Goal: Register for event/course

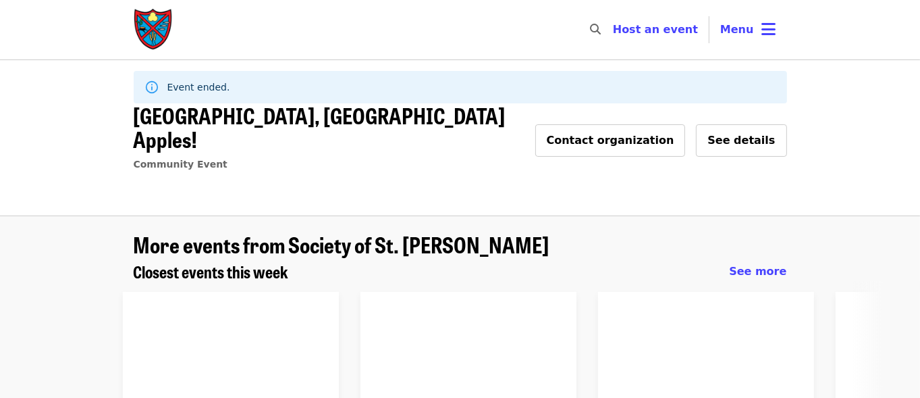
click at [157, 24] on img "Main navigation" at bounding box center [154, 29] width 40 height 43
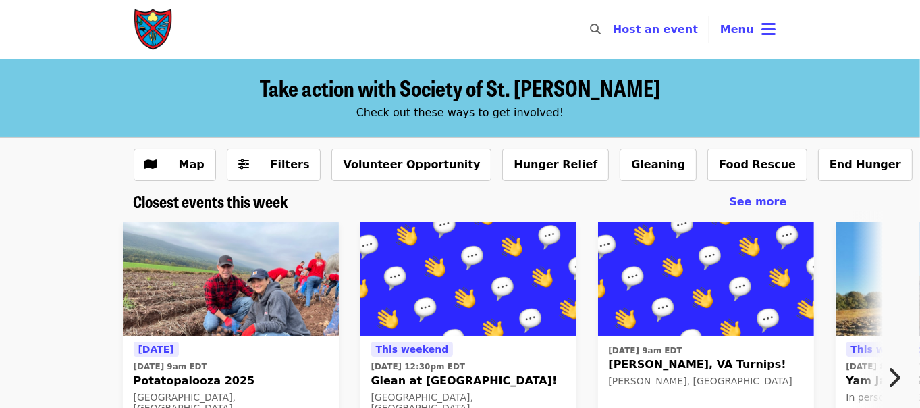
scroll to position [67, 0]
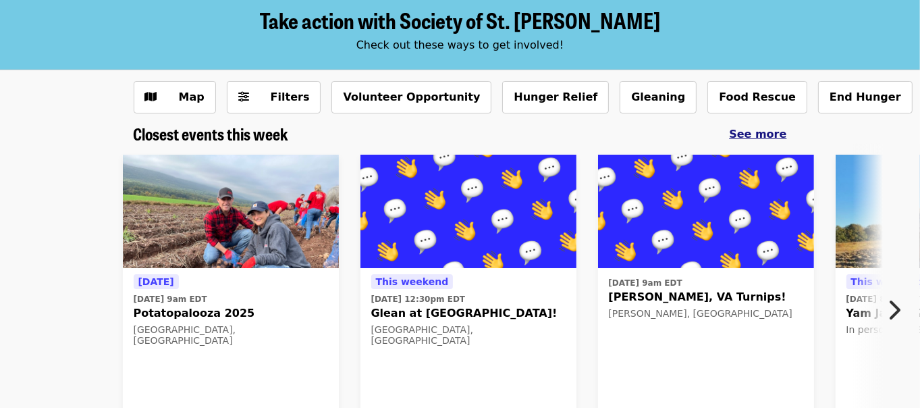
click at [764, 137] on span "See more" at bounding box center [757, 134] width 57 height 13
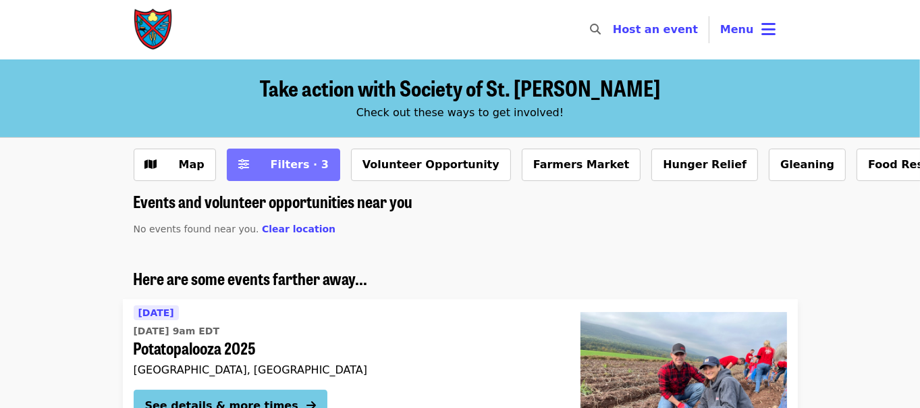
click at [273, 168] on span "Filters · 3" at bounding box center [300, 164] width 58 height 13
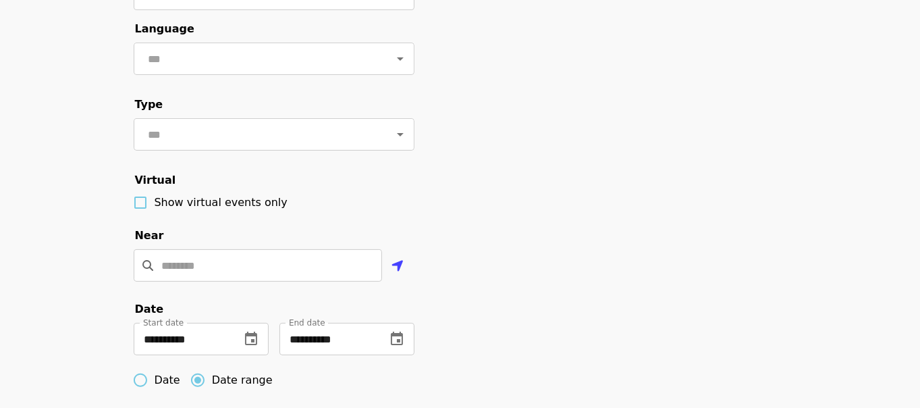
scroll to position [270, 0]
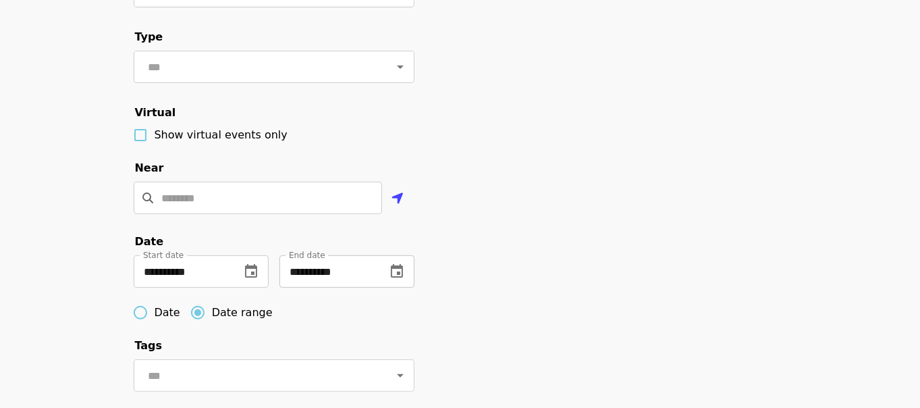
click at [394, 277] on icon "change date" at bounding box center [397, 270] width 12 height 13
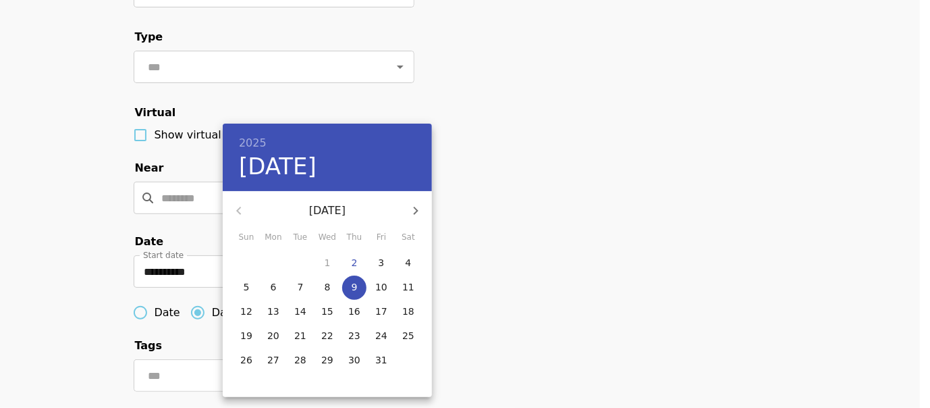
click at [418, 202] on icon "button" at bounding box center [416, 210] width 16 height 16
click at [246, 381] on p "30" at bounding box center [246, 383] width 12 height 13
type input "**********"
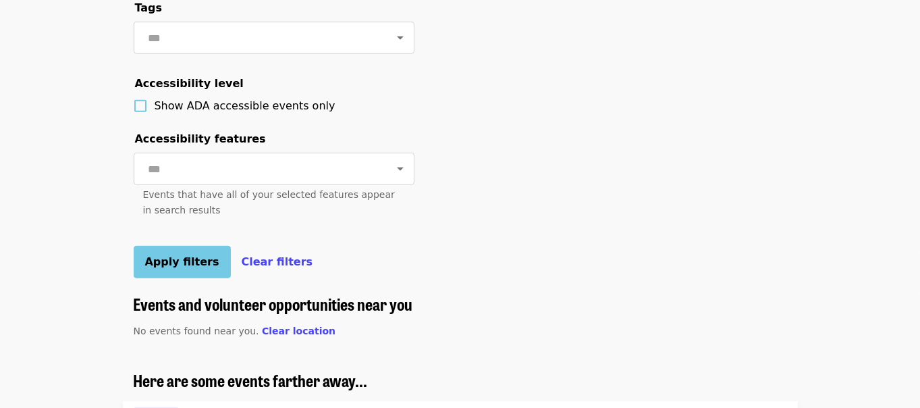
scroll to position [742, 0]
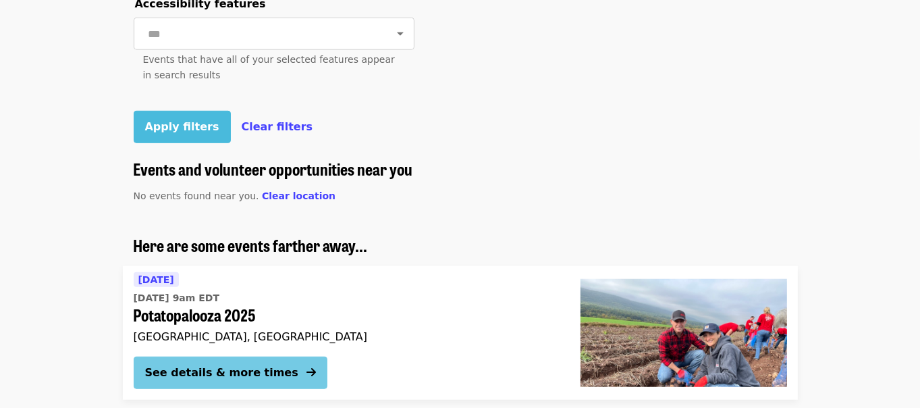
click at [182, 133] on span "Apply filters" at bounding box center [182, 126] width 74 height 13
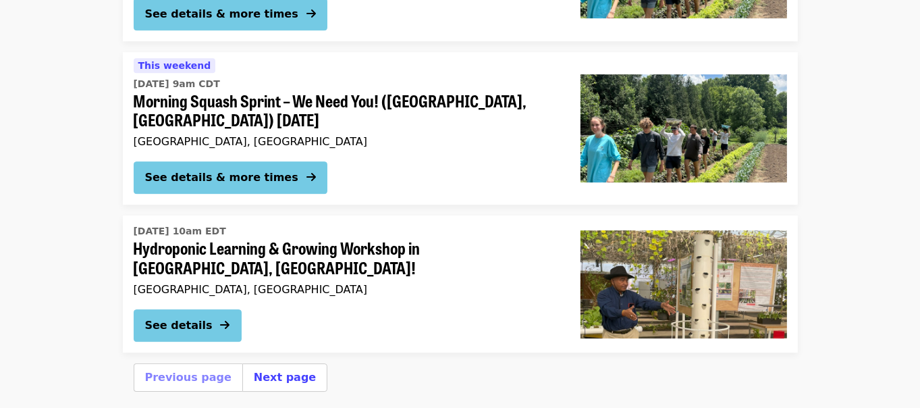
scroll to position [3780, 0]
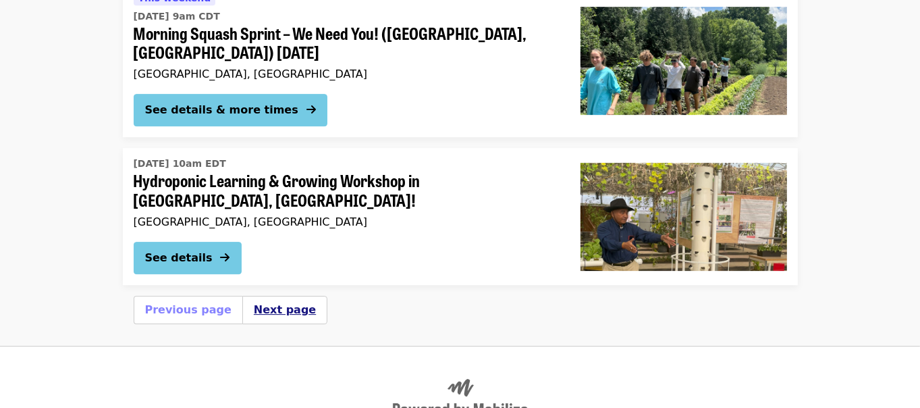
click at [267, 302] on button "Next page" at bounding box center [285, 310] width 62 height 16
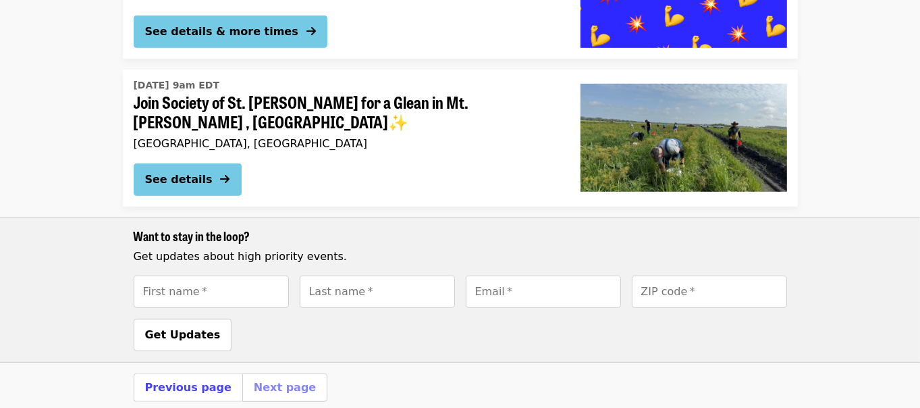
scroll to position [540, 0]
